Goal: Task Accomplishment & Management: Complete application form

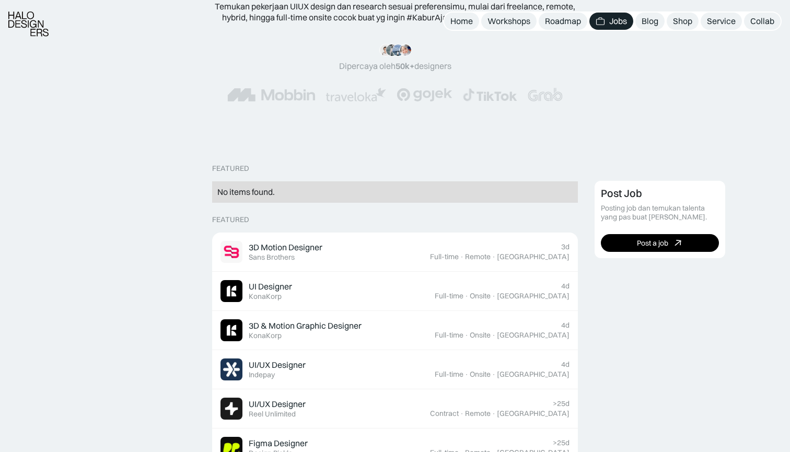
scroll to position [182, 0]
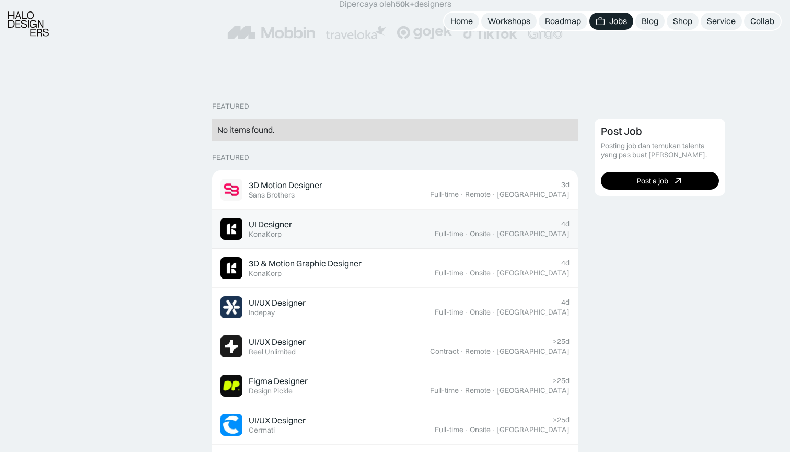
click at [261, 225] on div "UI Designer" at bounding box center [270, 224] width 43 height 11
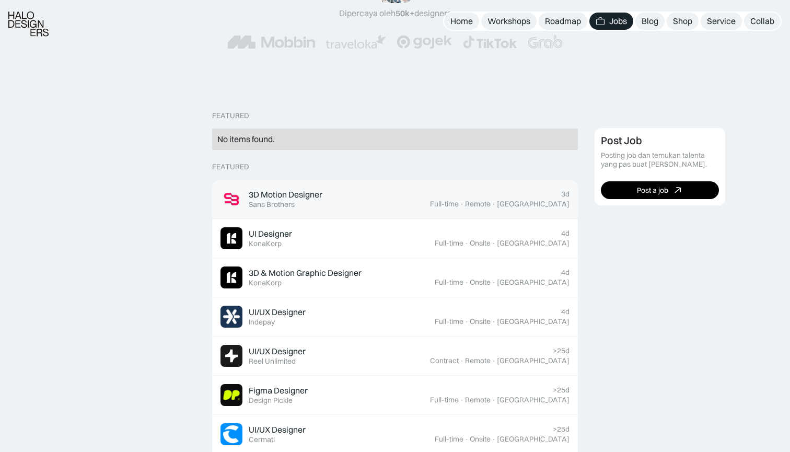
scroll to position [198, 0]
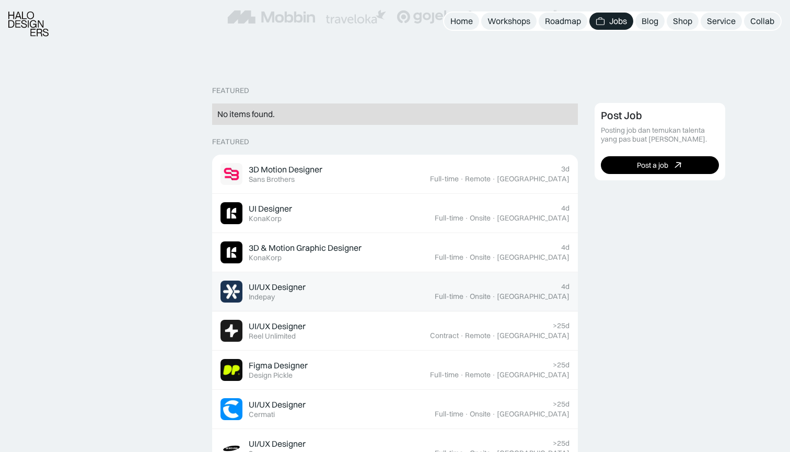
click at [284, 286] on div "UI/UX Designer" at bounding box center [277, 287] width 57 height 11
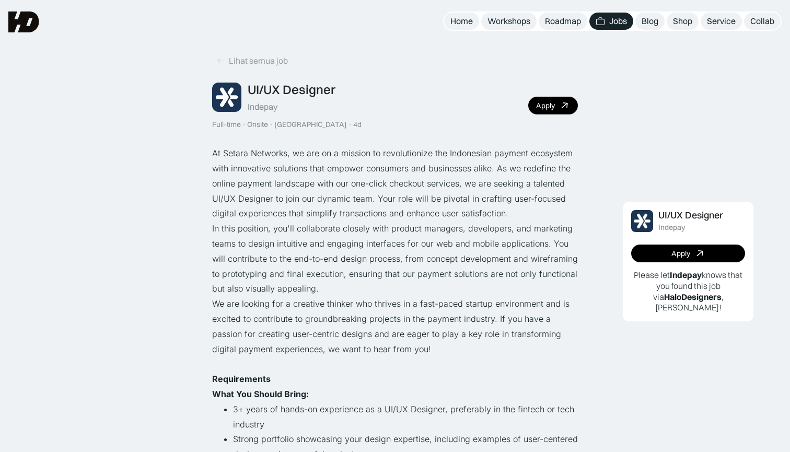
click at [616, 22] on div "Jobs" at bounding box center [619, 21] width 18 height 11
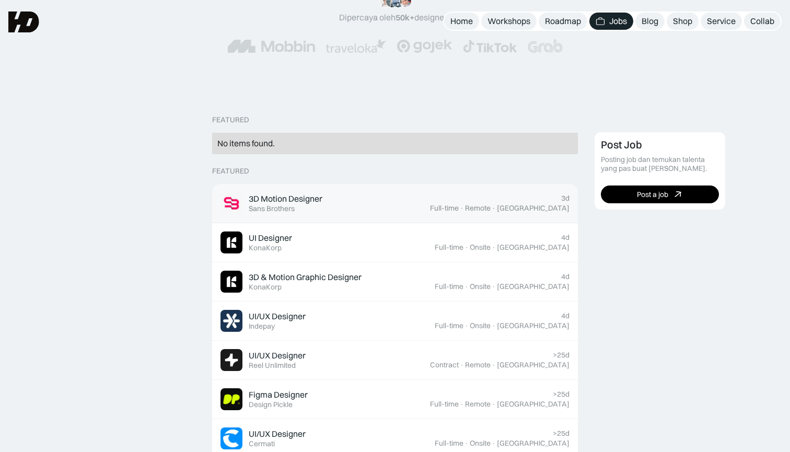
scroll to position [165, 0]
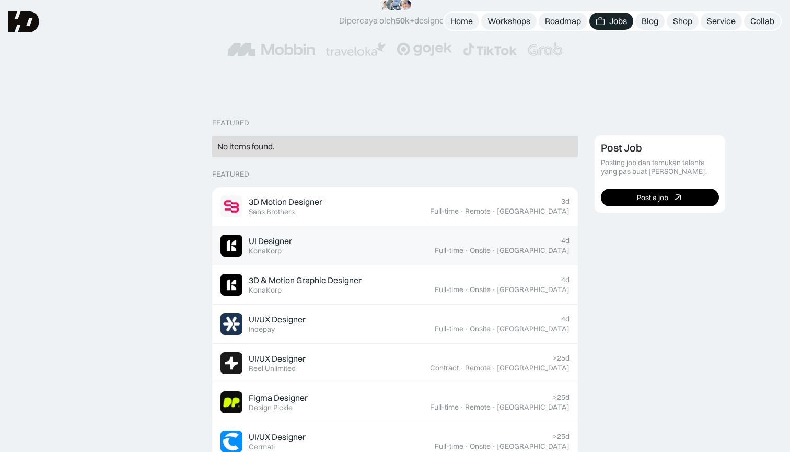
click at [513, 238] on div "4d Full-time · Onsite · Jakarta" at bounding box center [502, 245] width 135 height 19
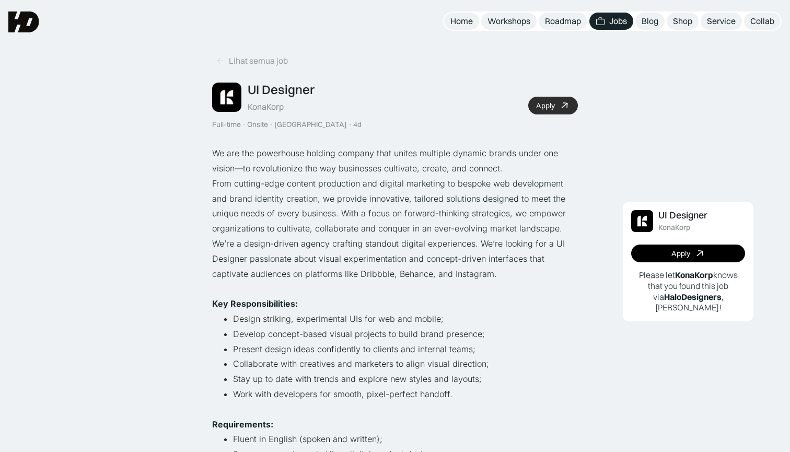
click at [558, 105] on link "Apply" at bounding box center [554, 106] width 50 height 18
